Goal: Entertainment & Leisure: Consume media (video, audio)

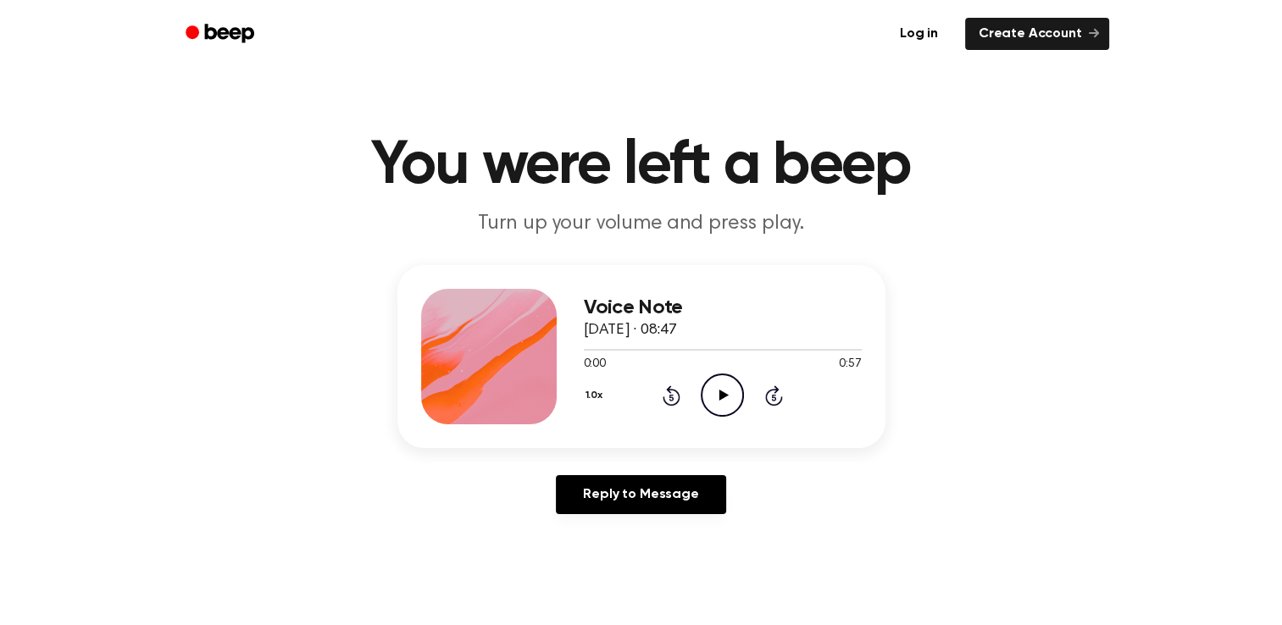
click at [721, 394] on icon at bounding box center [723, 395] width 9 height 11
click at [715, 405] on icon "Play Audio" at bounding box center [722, 395] width 43 height 43
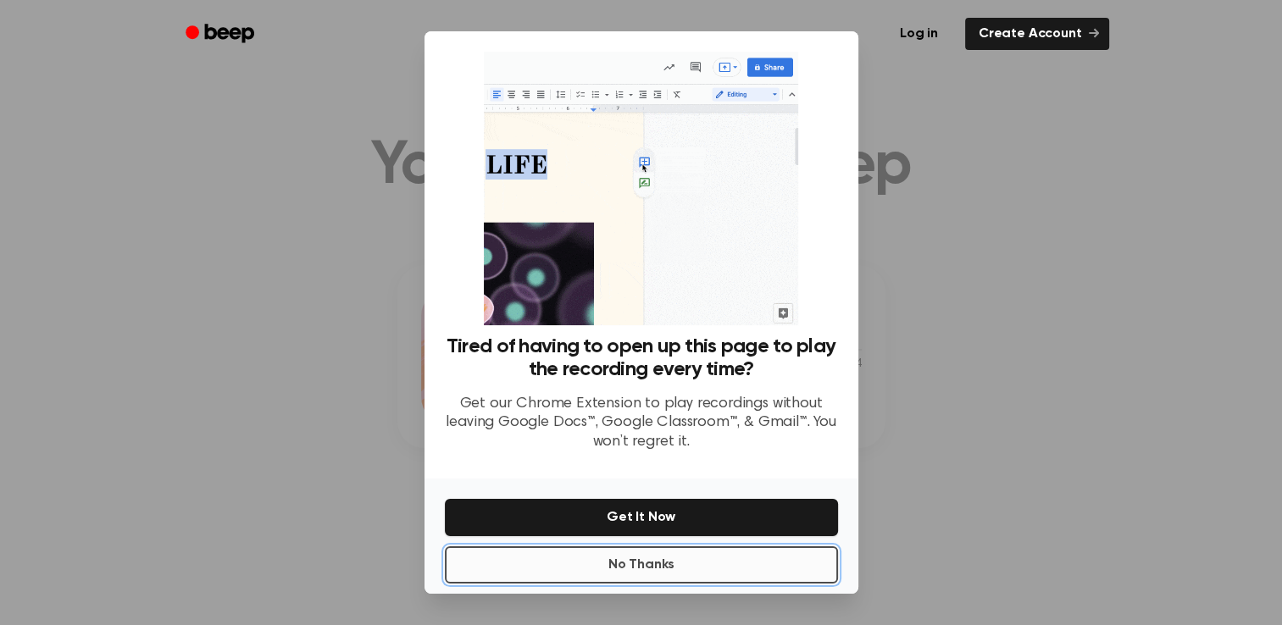
click at [674, 568] on button "No Thanks" at bounding box center [641, 564] width 393 height 37
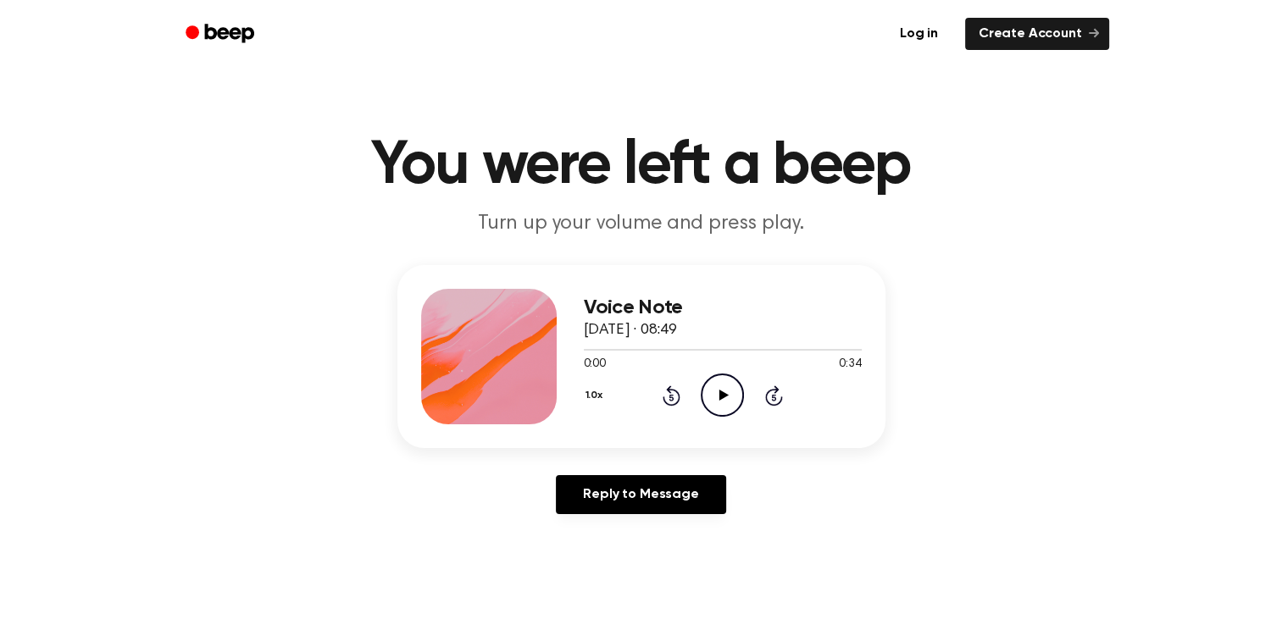
click at [729, 386] on icon "Play Audio" at bounding box center [722, 395] width 43 height 43
click at [728, 386] on icon "Play Audio" at bounding box center [722, 395] width 43 height 43
click at [728, 386] on icon "Pause Audio" at bounding box center [722, 395] width 43 height 43
